Goal: Task Accomplishment & Management: Use online tool/utility

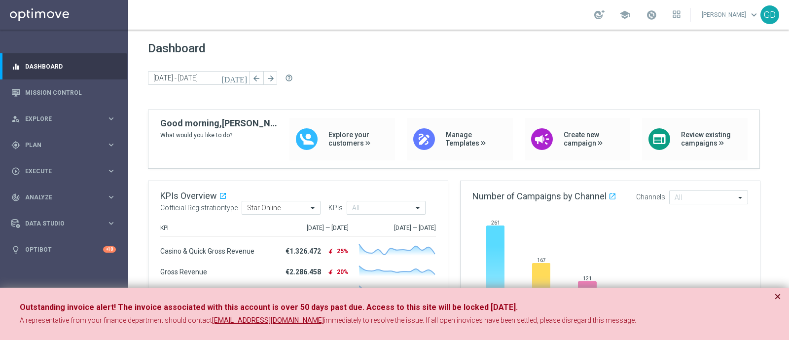
click at [776, 295] on button "×" at bounding box center [777, 296] width 7 height 12
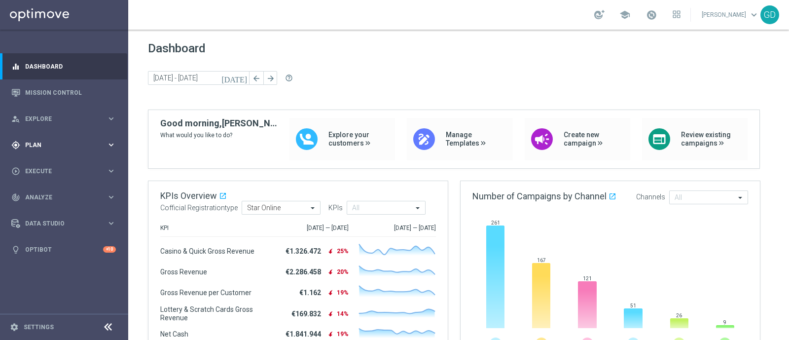
click at [34, 142] on span "Plan" at bounding box center [65, 145] width 81 height 6
click at [52, 167] on link "Target Groups" at bounding box center [64, 165] width 77 height 8
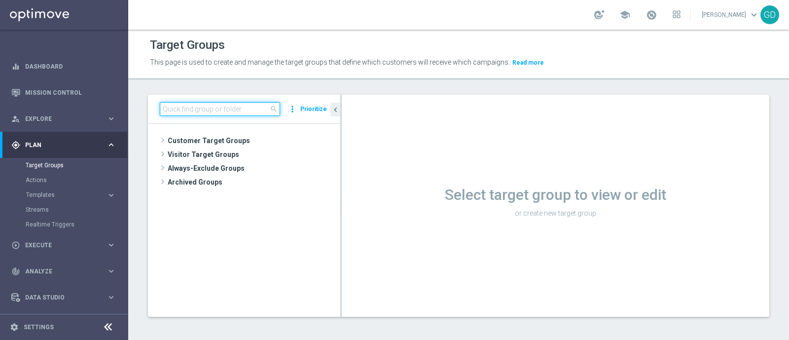
click at [175, 107] on input at bounding box center [220, 109] width 120 height 14
paste input "1° Prodotto Poker"
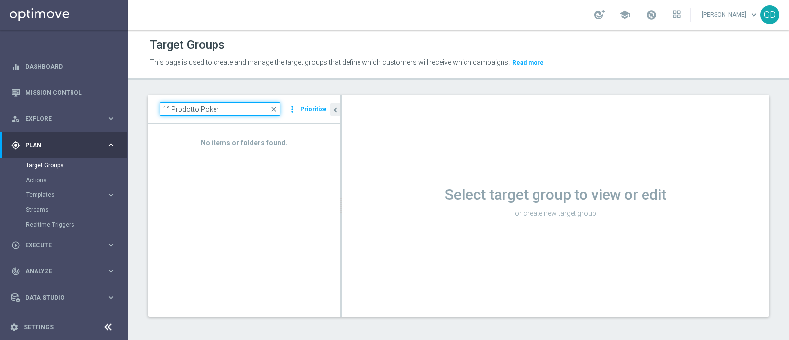
type input "1° Prodotto Poker"
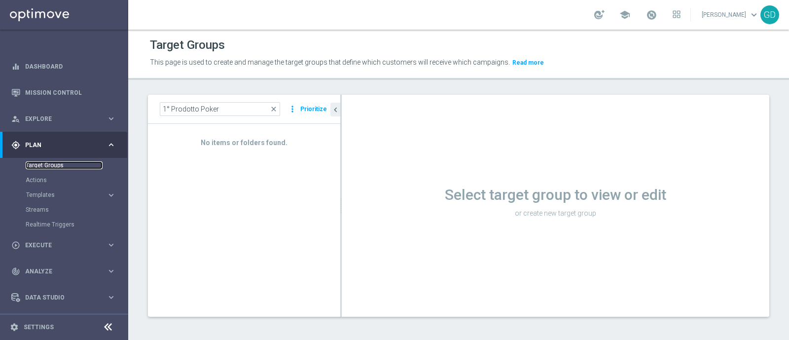
click at [48, 166] on link "Target Groups" at bounding box center [64, 165] width 77 height 8
click at [276, 107] on span "close" at bounding box center [274, 109] width 8 height 8
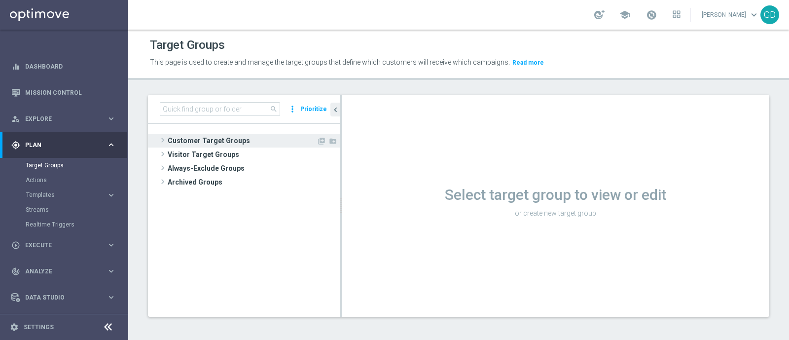
click at [230, 140] on span "Customer Target Groups" at bounding box center [242, 141] width 149 height 14
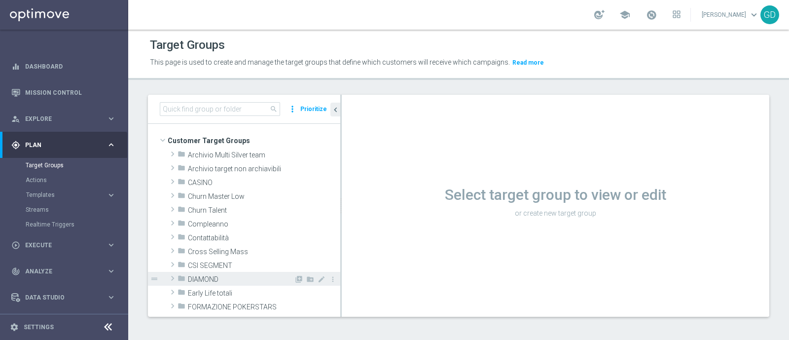
click at [215, 277] on span "DIAMOND" at bounding box center [241, 279] width 106 height 8
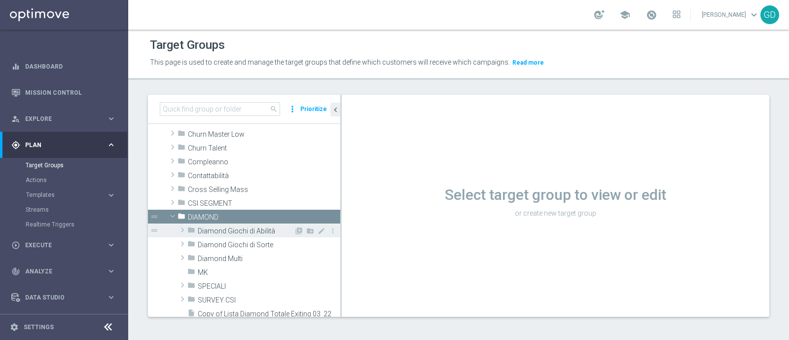
scroll to position [123, 0]
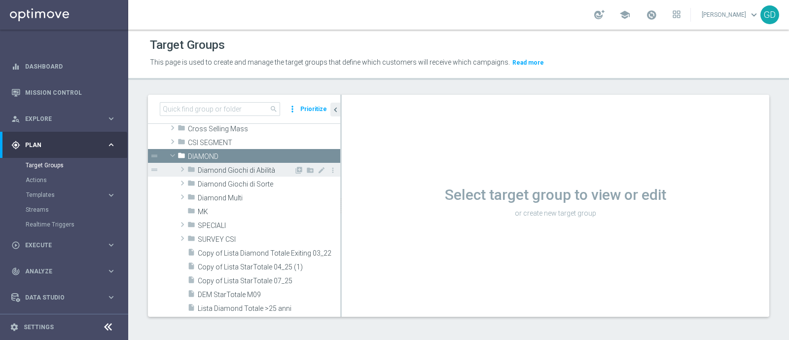
click at [234, 171] on span "Diamond Giochi di Abilità" at bounding box center [246, 170] width 96 height 8
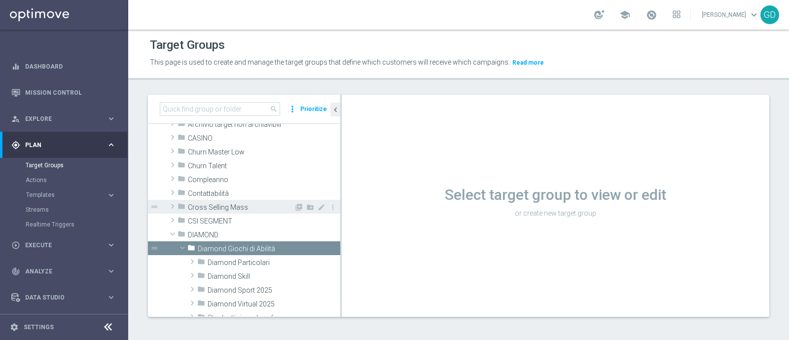
scroll to position [168, 0]
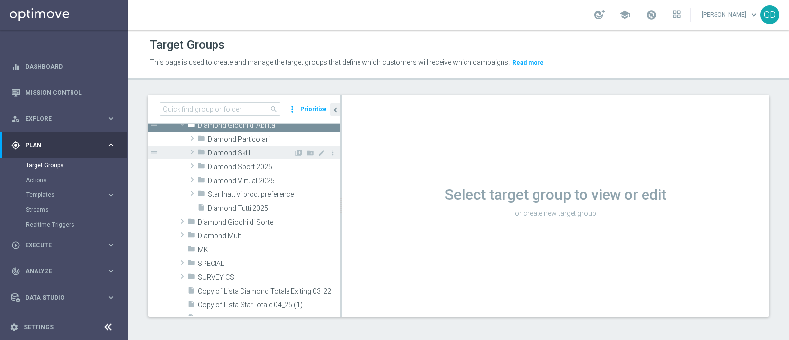
click at [234, 150] on span "Diamond Skill" at bounding box center [251, 153] width 86 height 8
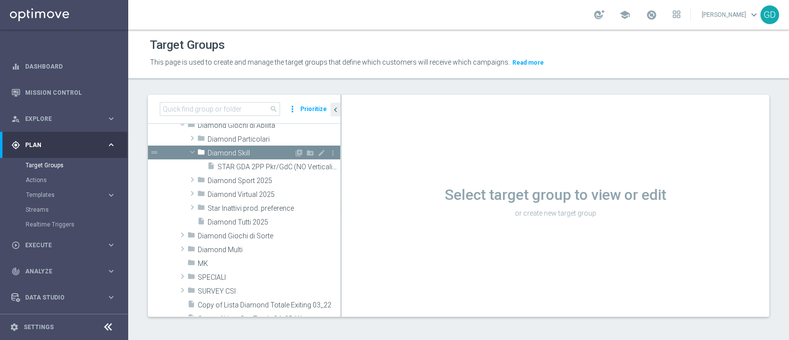
click at [237, 149] on span "Diamond Skill" at bounding box center [251, 153] width 86 height 8
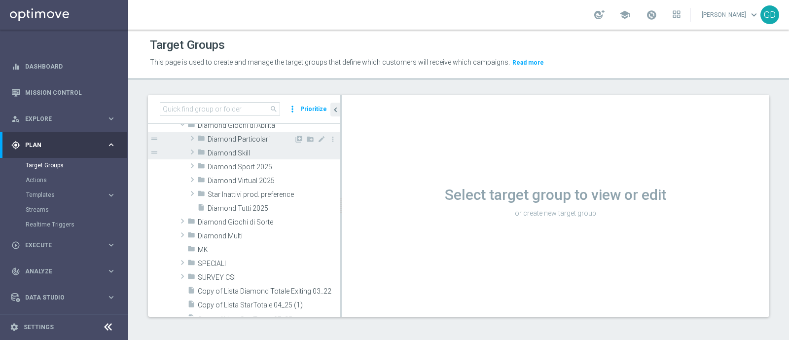
click at [235, 139] on span "Diamond Particolari" at bounding box center [251, 139] width 86 height 8
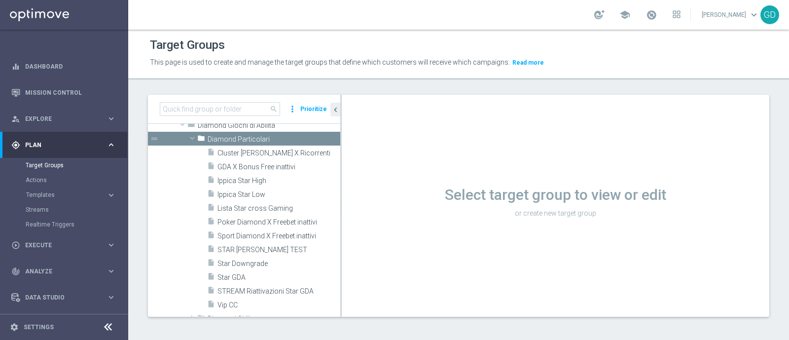
drag, startPoint x: 345, startPoint y: 167, endPoint x: 377, endPoint y: 169, distance: 32.1
click at [377, 169] on div "Select target group to view or edit or create new target group" at bounding box center [555, 206] width 427 height 222
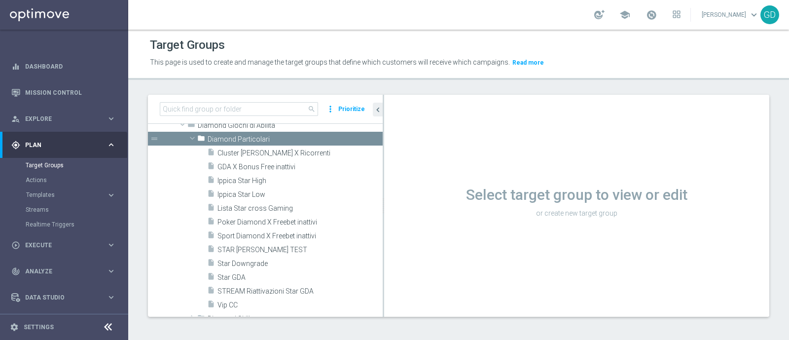
drag, startPoint x: 340, startPoint y: 167, endPoint x: 383, endPoint y: 170, distance: 42.5
click at [383, 170] on div at bounding box center [383, 206] width 1 height 222
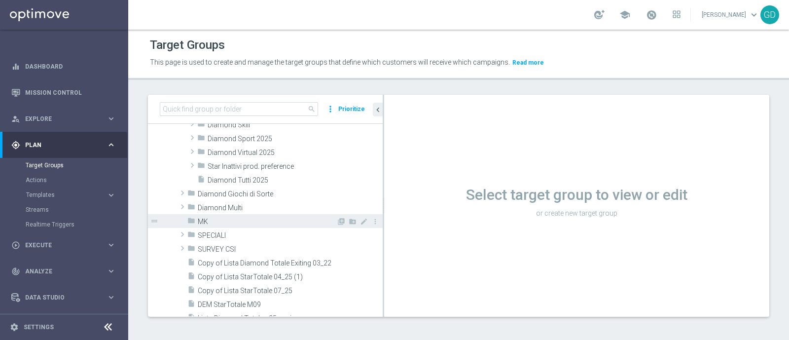
scroll to position [229, 0]
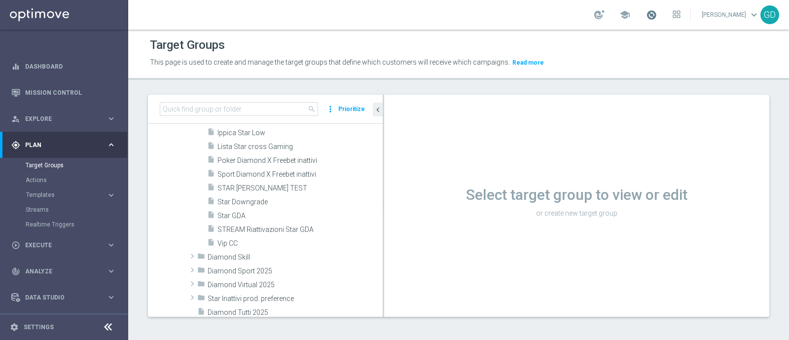
click at [657, 13] on span at bounding box center [651, 14] width 11 height 11
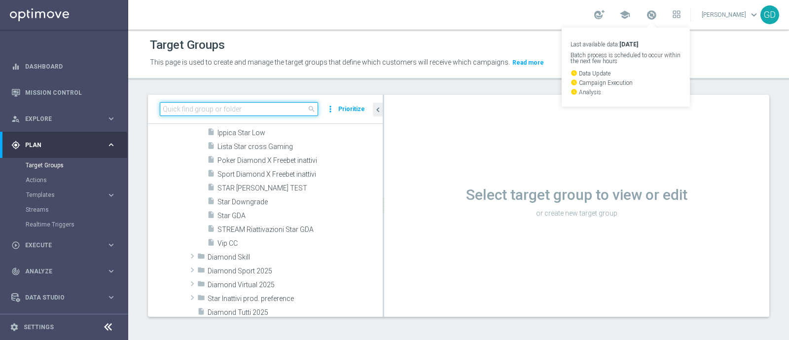
click at [182, 111] on input at bounding box center [239, 109] width 158 height 14
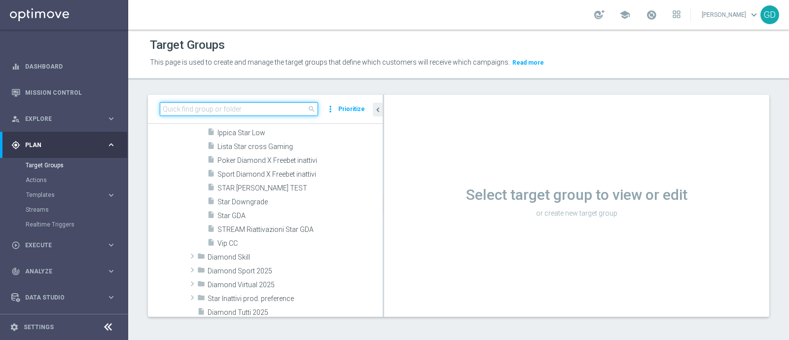
paste input "STAR GDA 2PP Pkr/GdC (NO Verticalisti Pkr e GdC)"
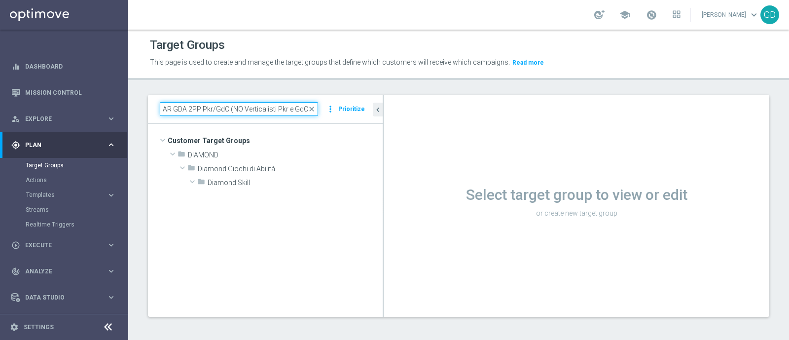
scroll to position [0, 0]
type input "STAR GDA 2PP Pkr/GdC (NO Verticalisti Pkr e GdC)"
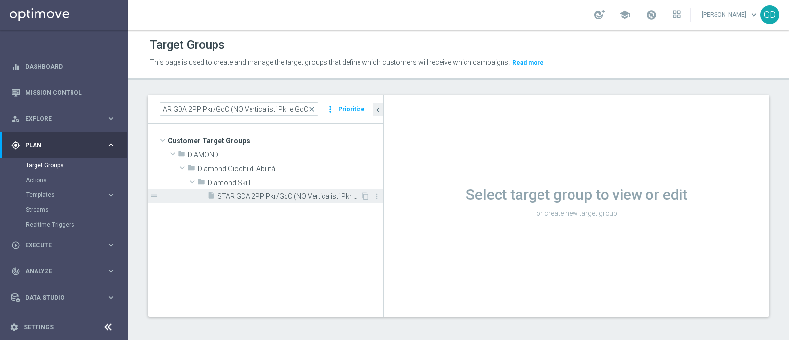
click at [282, 197] on span "STAR GDA 2PP Pkr/GdC (NO Verticalisti Pkr e GdC)" at bounding box center [288, 196] width 143 height 8
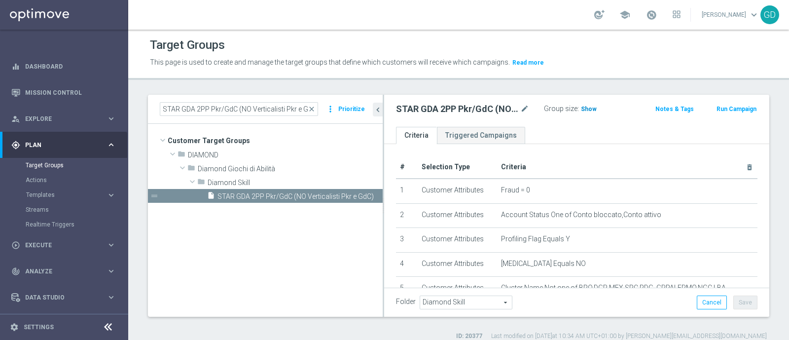
click at [589, 109] on span "Show" at bounding box center [589, 109] width 16 height 7
click at [584, 109] on span "74" at bounding box center [585, 110] width 9 height 9
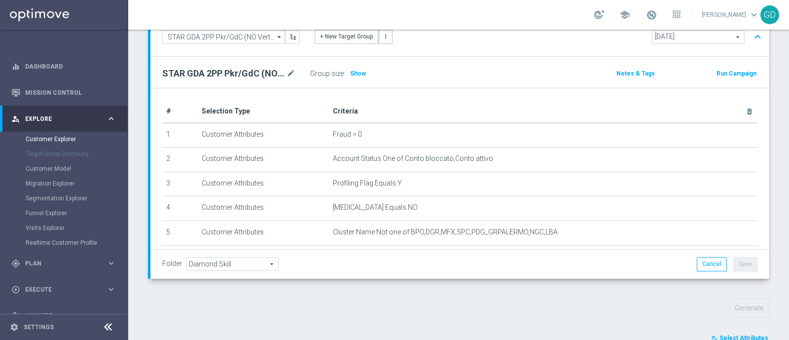
scroll to position [212, 0]
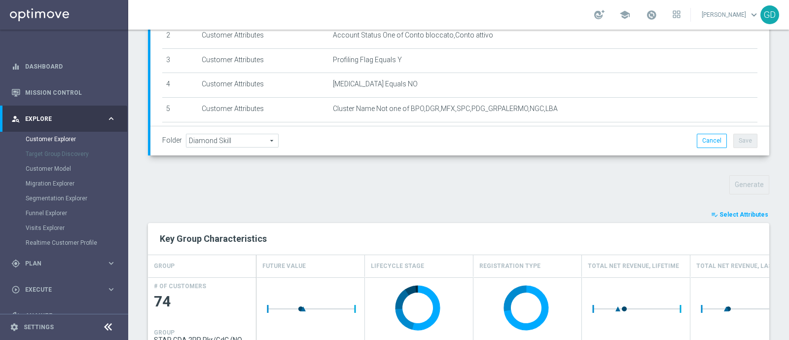
click at [736, 213] on span "Select Attributes" at bounding box center [743, 214] width 49 height 7
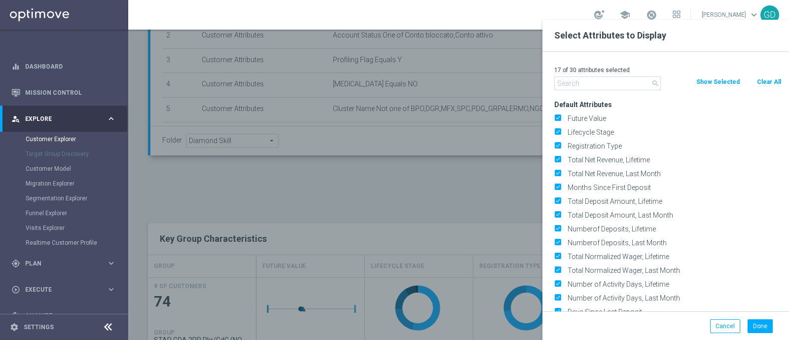
click at [774, 82] on button "Clear All" at bounding box center [769, 81] width 26 height 11
checkbox input "false"
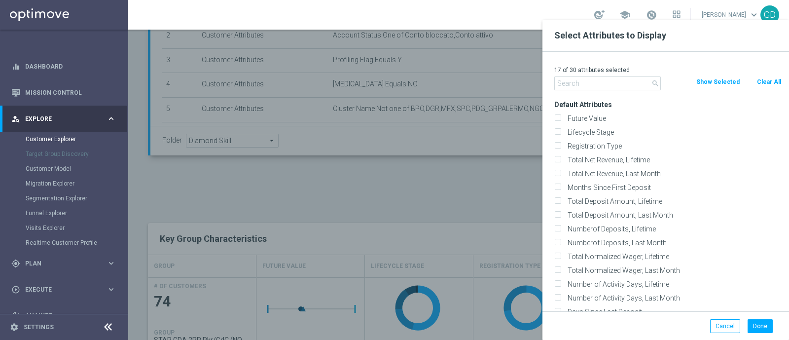
checkbox input "false"
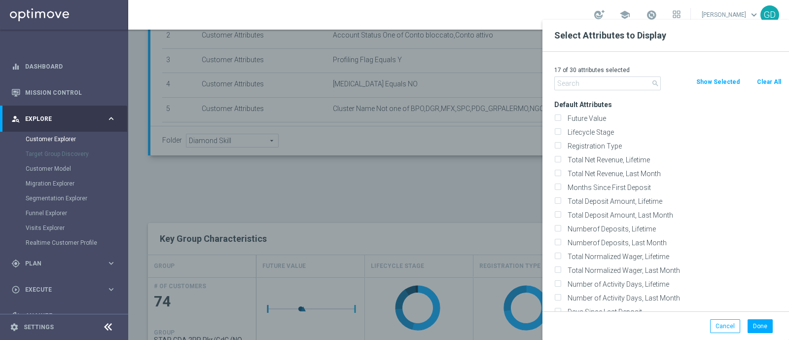
checkbox input "false"
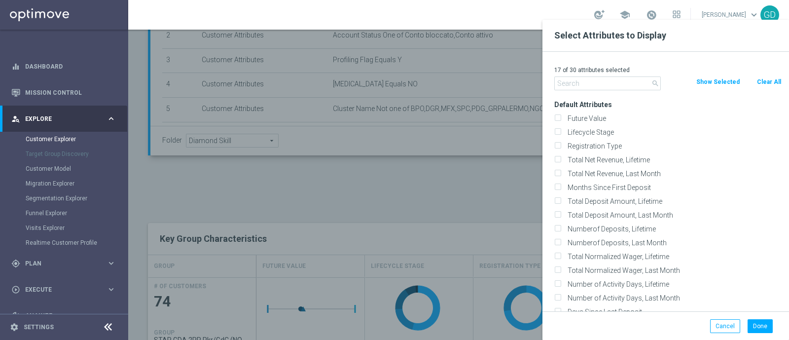
checkbox input "false"
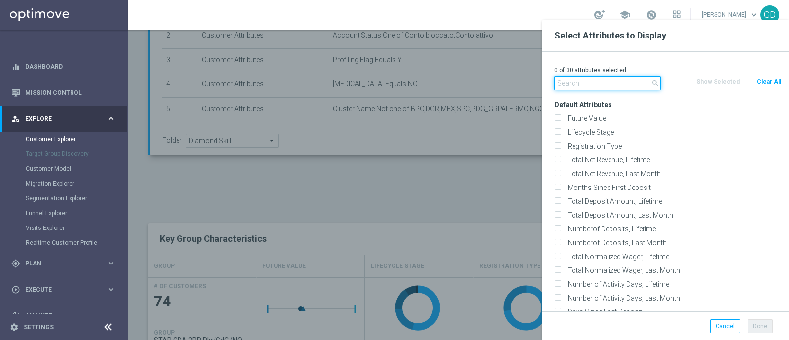
click at [577, 78] on input "text" at bounding box center [607, 83] width 106 height 14
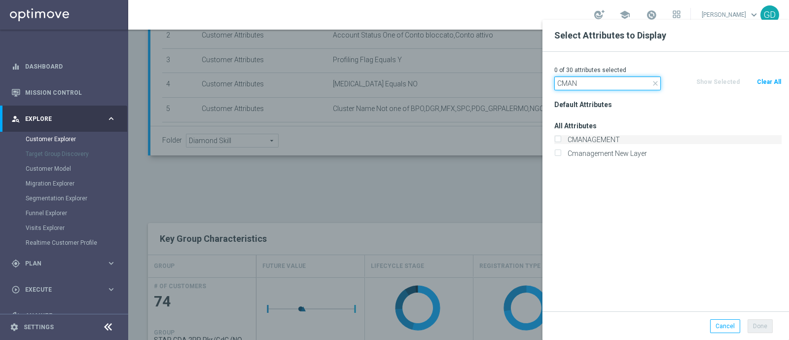
type input "CMAN"
click at [560, 142] on input "CMANAGEMENT" at bounding box center [557, 141] width 6 height 6
checkbox input "true"
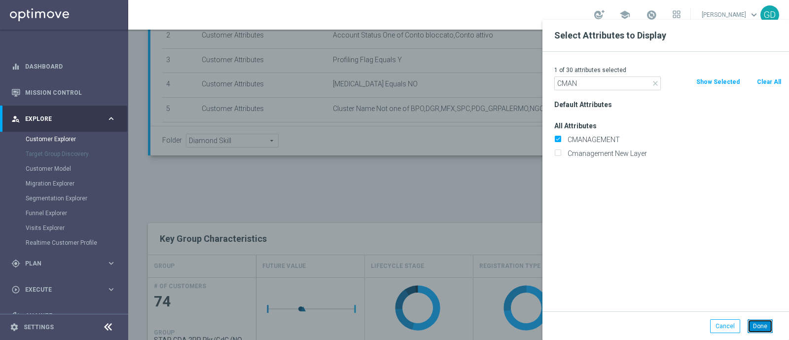
click at [754, 328] on button "Done" at bounding box center [759, 326] width 25 height 14
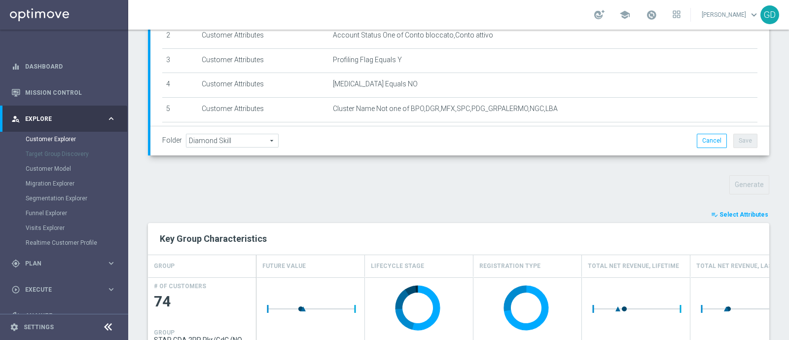
type input "Search"
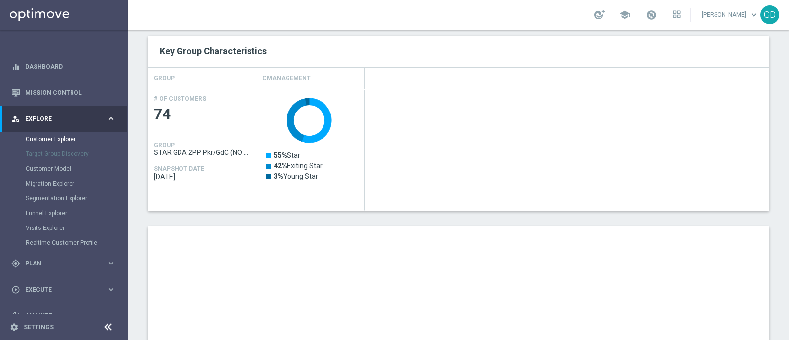
scroll to position [458, 0]
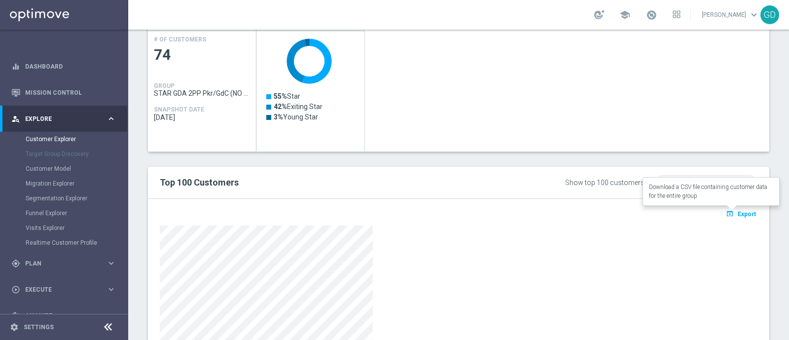
click at [738, 215] on span "Export" at bounding box center [747, 214] width 18 height 7
